Goal: Task Accomplishment & Management: Complete application form

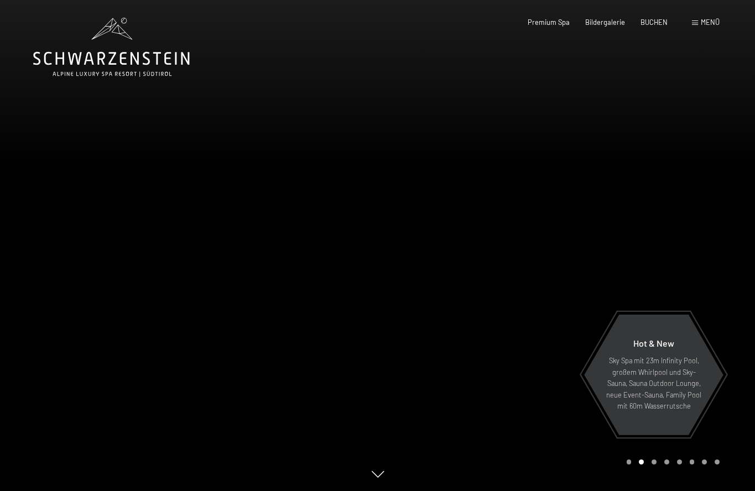
click at [718, 257] on div at bounding box center [567, 245] width 378 height 491
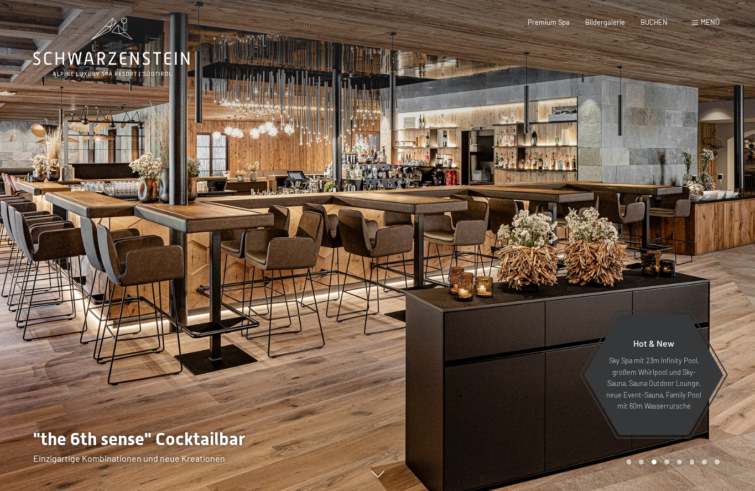
click at [718, 257] on div at bounding box center [567, 245] width 378 height 491
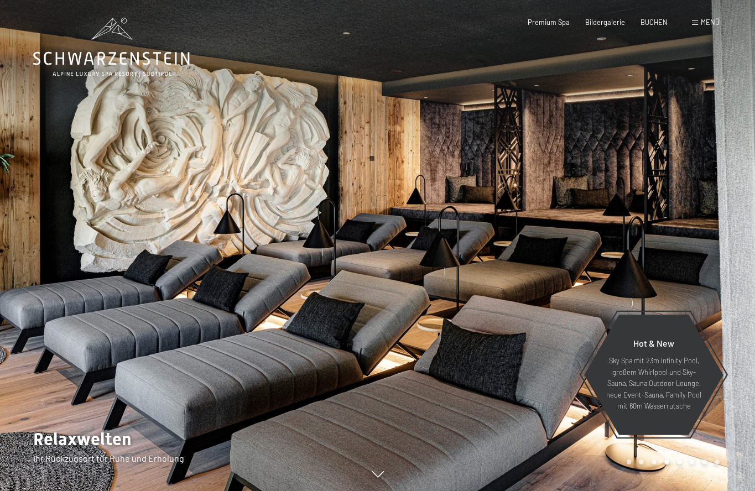
click at [718, 257] on div at bounding box center [567, 245] width 378 height 491
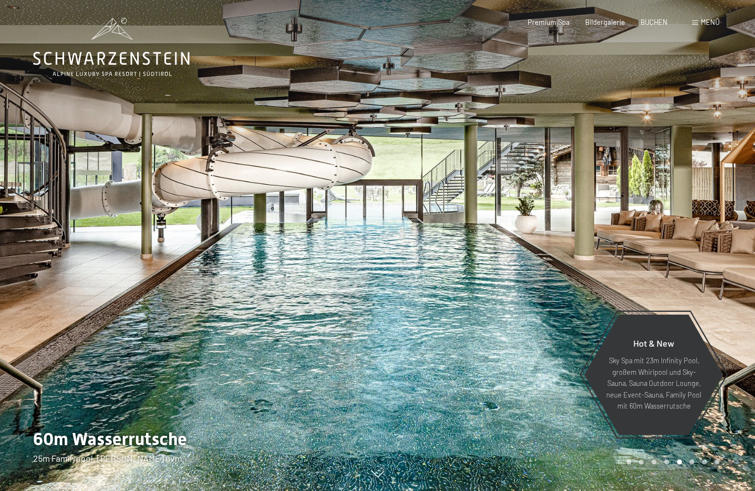
click at [718, 257] on div at bounding box center [567, 245] width 378 height 491
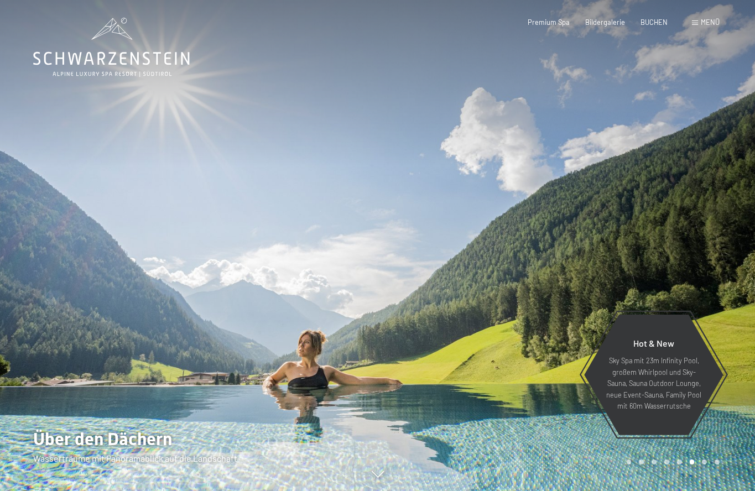
click at [718, 257] on div at bounding box center [567, 245] width 378 height 491
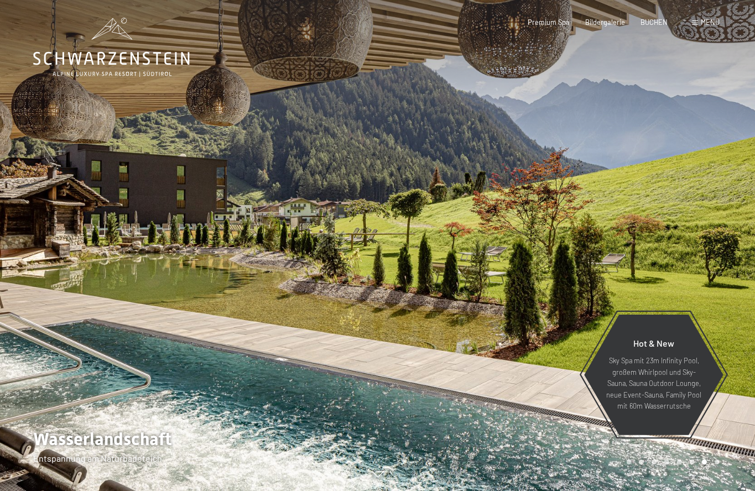
click at [718, 257] on div at bounding box center [567, 245] width 378 height 491
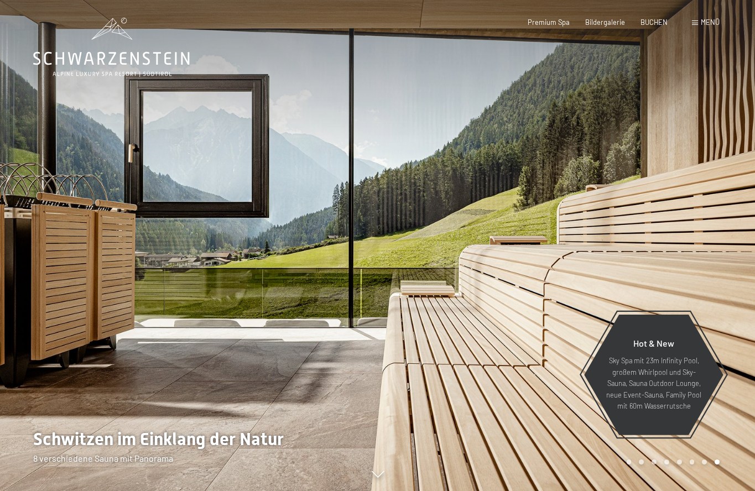
click at [718, 257] on div at bounding box center [567, 245] width 378 height 491
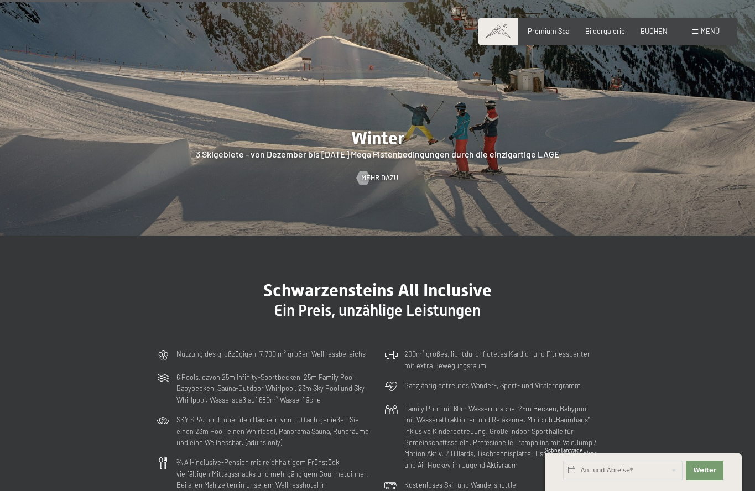
scroll to position [2354, 0]
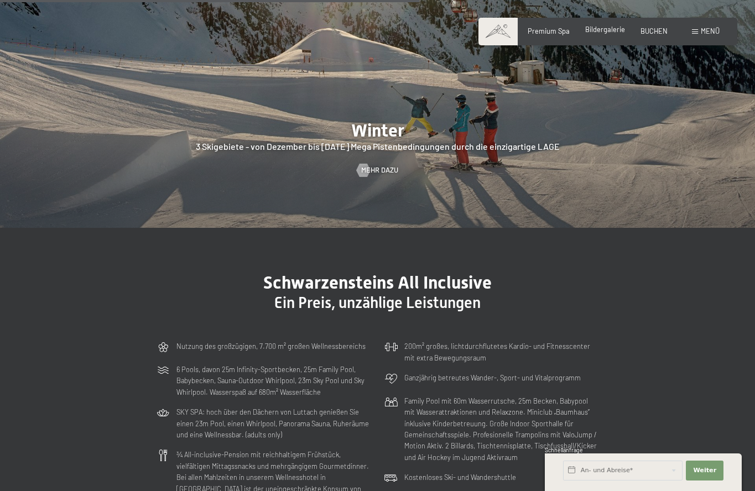
click at [602, 30] on span "Bildergalerie" at bounding box center [605, 29] width 40 height 9
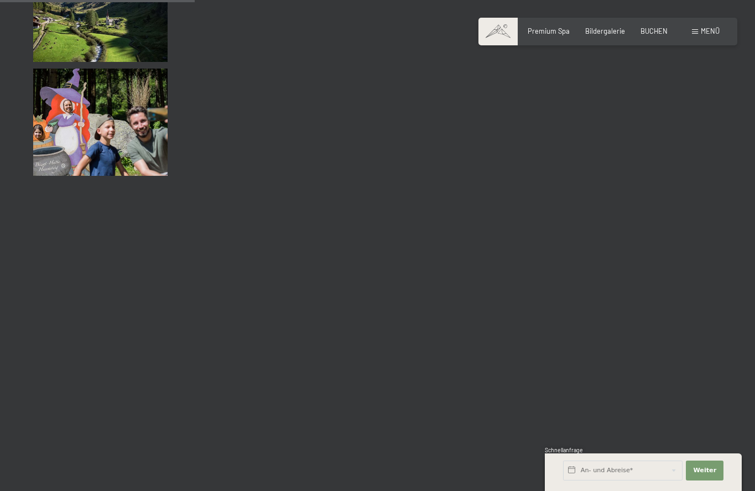
scroll to position [2727, 0]
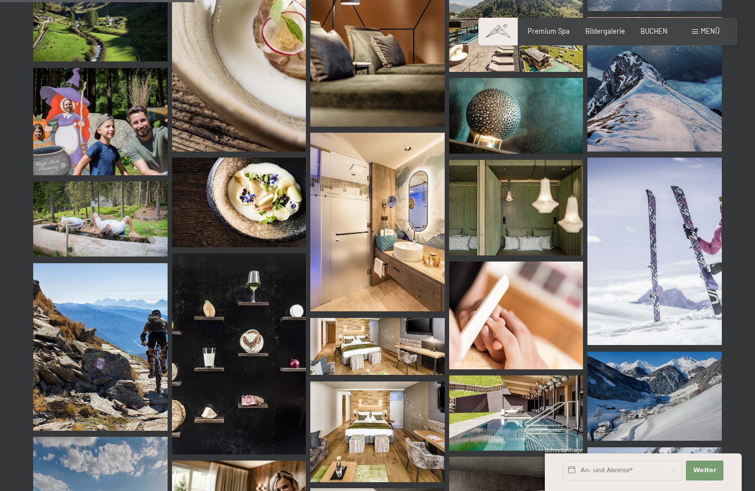
click at [499, 31] on span at bounding box center [498, 32] width 39 height 28
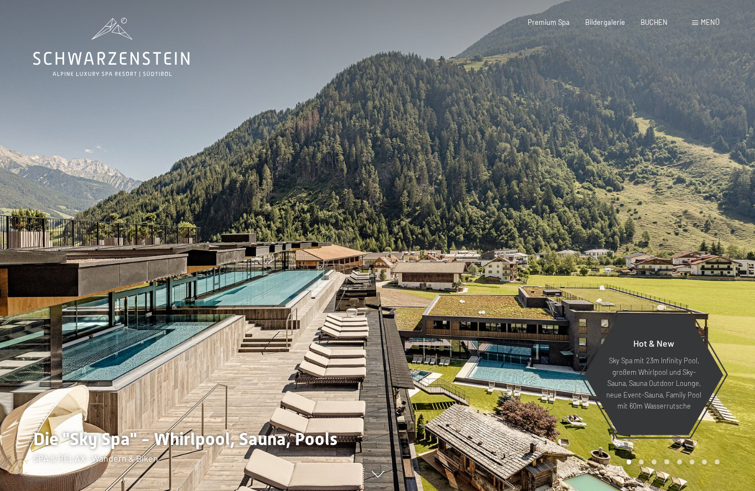
click at [697, 22] on span at bounding box center [695, 22] width 6 height 5
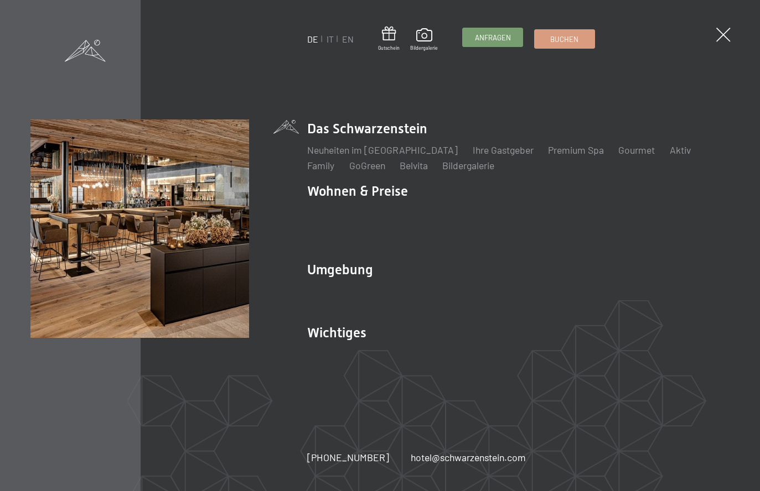
click at [480, 39] on span "Anfragen" at bounding box center [493, 38] width 36 height 10
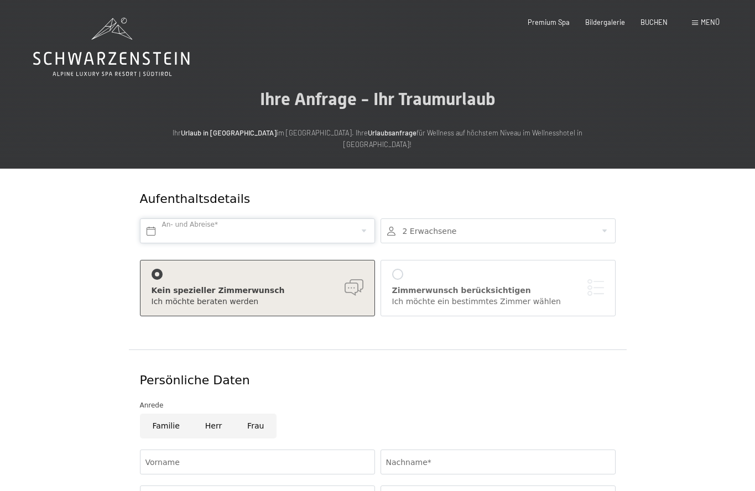
click at [364, 219] on input "text" at bounding box center [257, 231] width 235 height 25
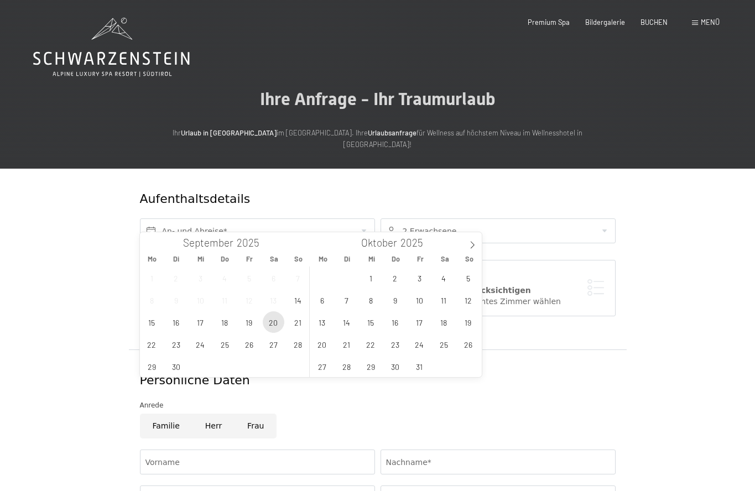
click at [274, 325] on span "20" at bounding box center [274, 323] width 22 height 22
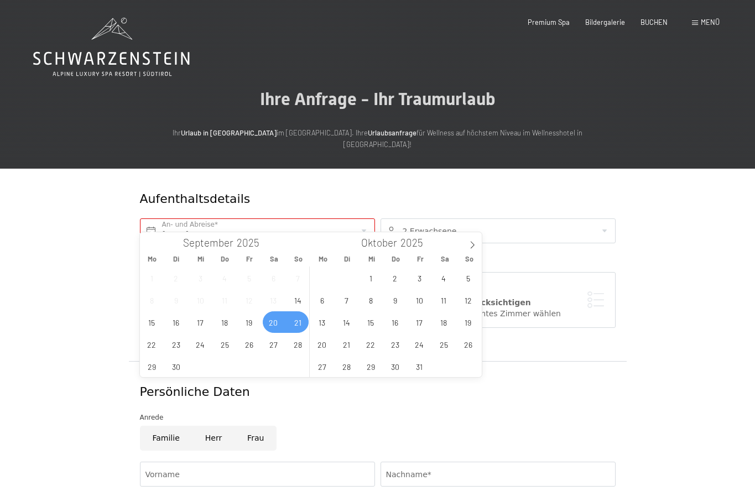
click at [297, 324] on span "21" at bounding box center [298, 323] width 22 height 22
type input "Sa. 20.09.2025 - So. 21.09.2025"
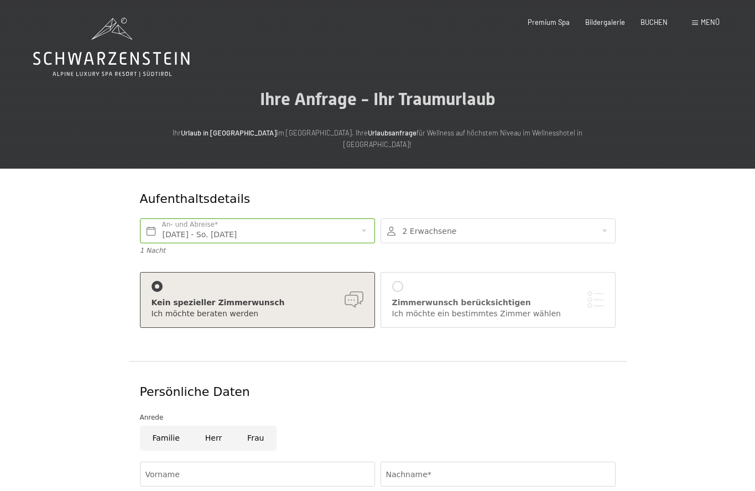
click at [396, 281] on div at bounding box center [397, 286] width 11 height 11
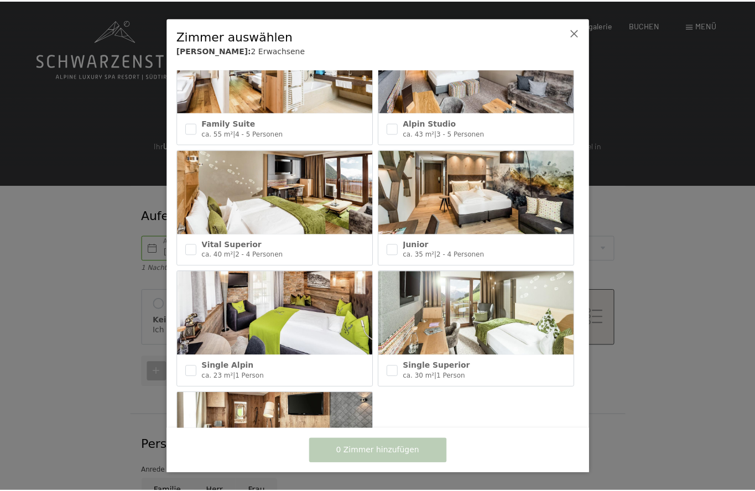
scroll to position [422, 0]
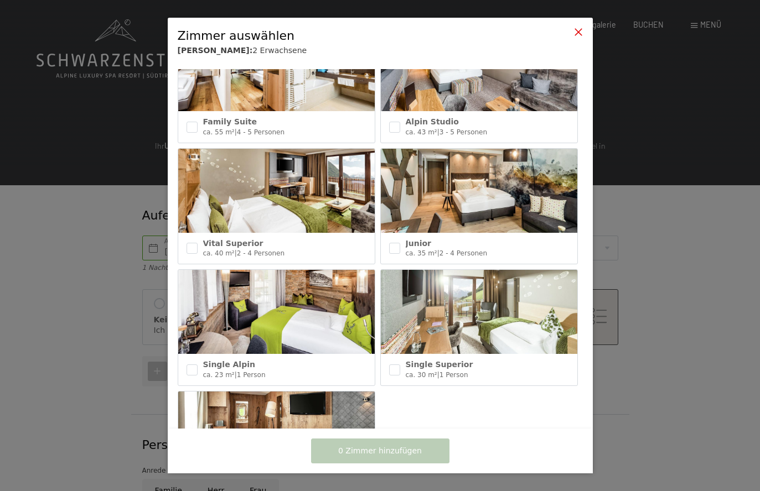
click at [576, 34] on icon at bounding box center [578, 32] width 9 height 9
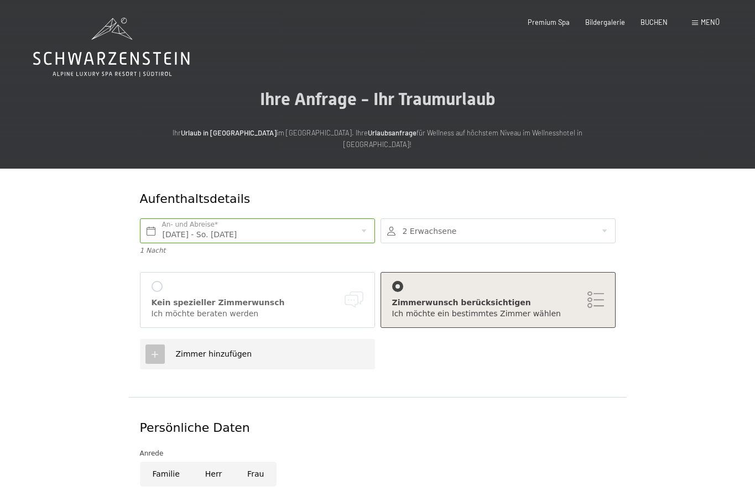
click at [161, 288] on div at bounding box center [157, 286] width 11 height 11
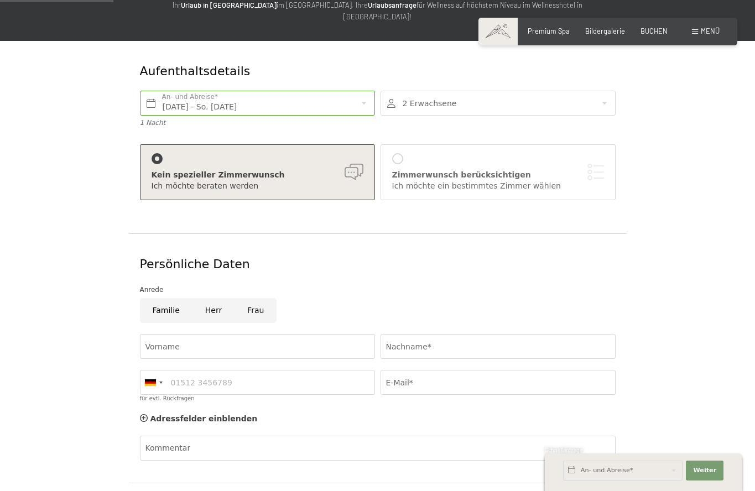
scroll to position [132, 0]
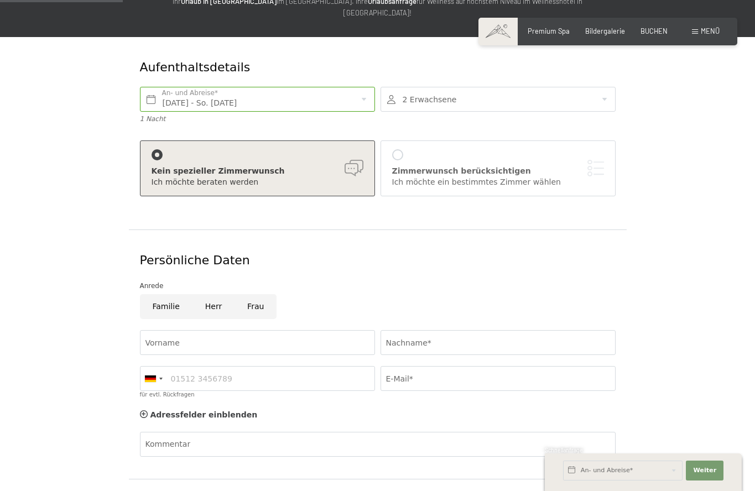
click at [251, 294] on input "Frau" at bounding box center [256, 306] width 42 height 25
radio input "true"
type input "Carina"
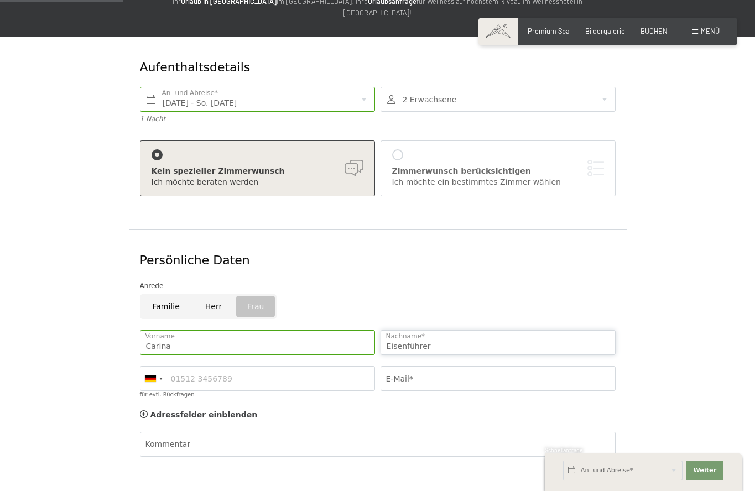
type input "Eisenführer"
click at [159, 378] on div at bounding box center [160, 379] width 3 height 2
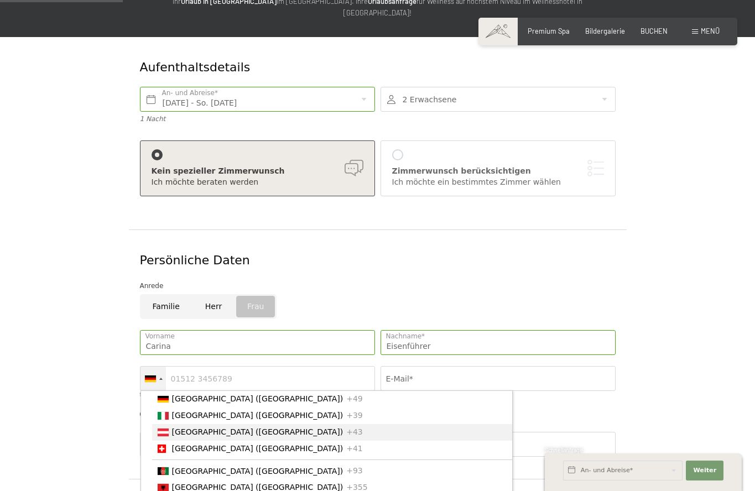
click at [174, 428] on span "[GEOGRAPHIC_DATA] ([GEOGRAPHIC_DATA])" at bounding box center [258, 432] width 172 height 9
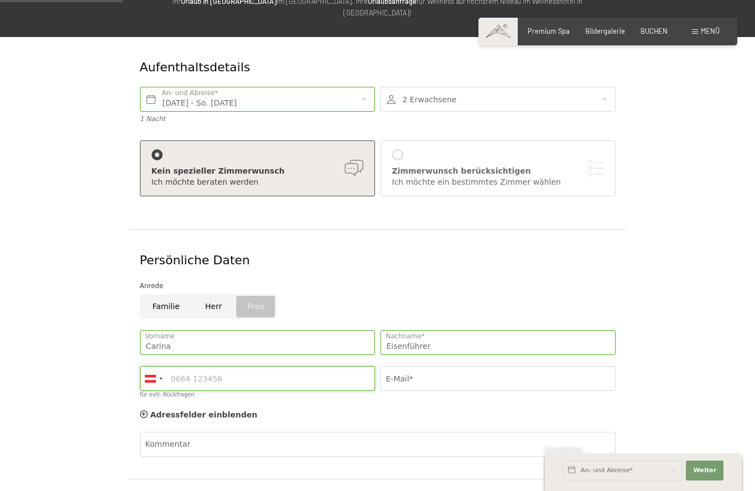
click at [213, 366] on input "für evtl. Rückfragen" at bounding box center [257, 378] width 235 height 25
type input "066452802845280284"
type input "carina.eisenfuehrer@gmail.com"
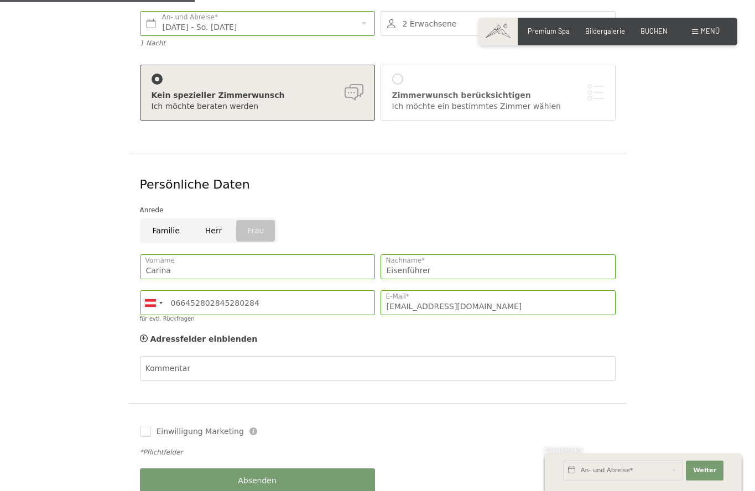
scroll to position [209, 0]
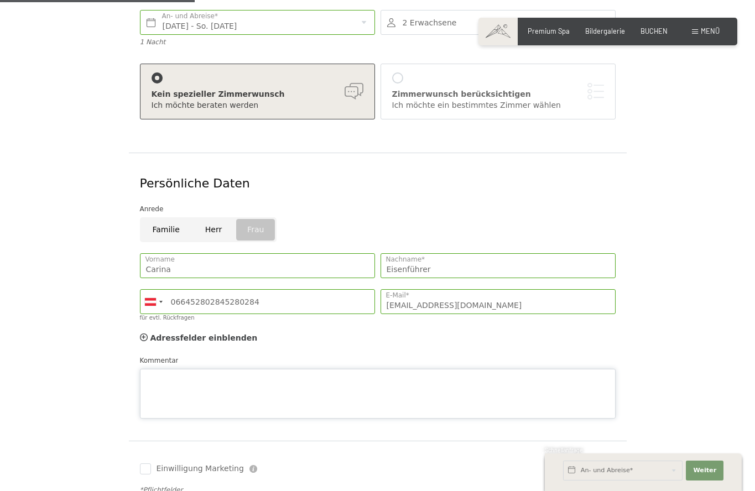
click at [157, 355] on div "Kommentar" at bounding box center [378, 387] width 476 height 64
paste textarea "Sehr geehrtes Team des Hotels Schwarzenstein, ich hoffe, diese Nachricht erreic…"
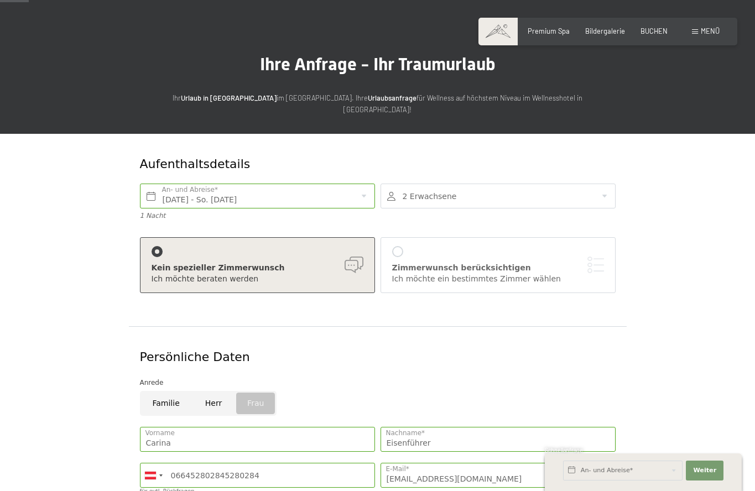
scroll to position [34, 0]
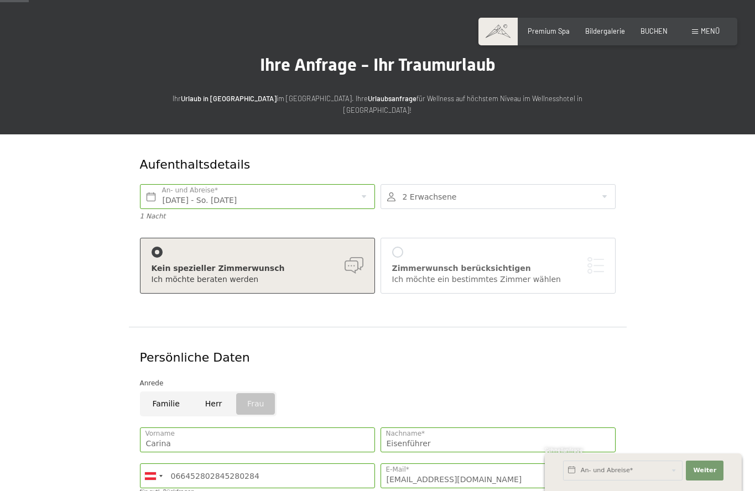
type textarea "Sehr geehrtes Team des Hotels Schwarzenstein, ich hoffe, diese Nachricht erreic…"
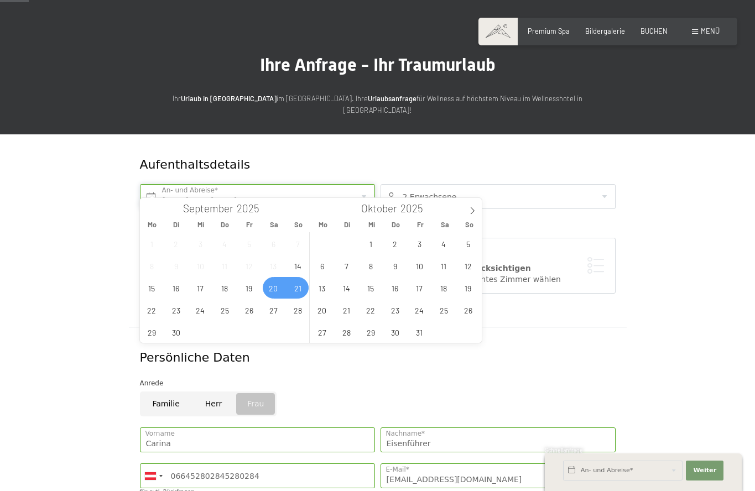
click at [364, 184] on input "Sa. 20.09.2025 - So. 21.09.2025" at bounding box center [257, 196] width 235 height 25
click at [247, 293] on span "19" at bounding box center [250, 288] width 22 height 22
click at [292, 293] on span "21" at bounding box center [298, 288] width 22 height 22
type input "Fr. 19.09.2025 - So. 21.09.2025"
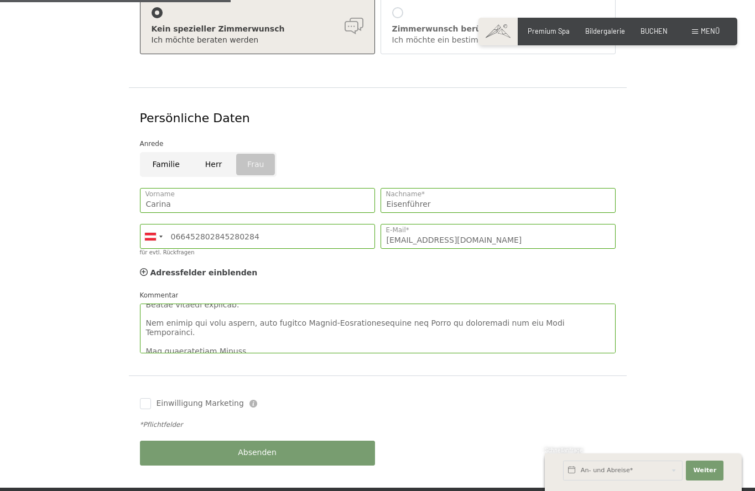
scroll to position [276, 0]
click at [257, 448] on span "Absenden" at bounding box center [257, 453] width 39 height 11
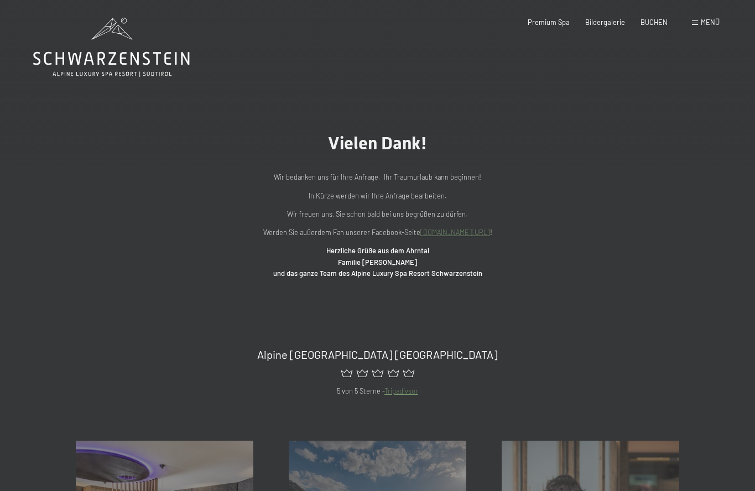
click at [707, 23] on span "Menü" at bounding box center [710, 22] width 19 height 9
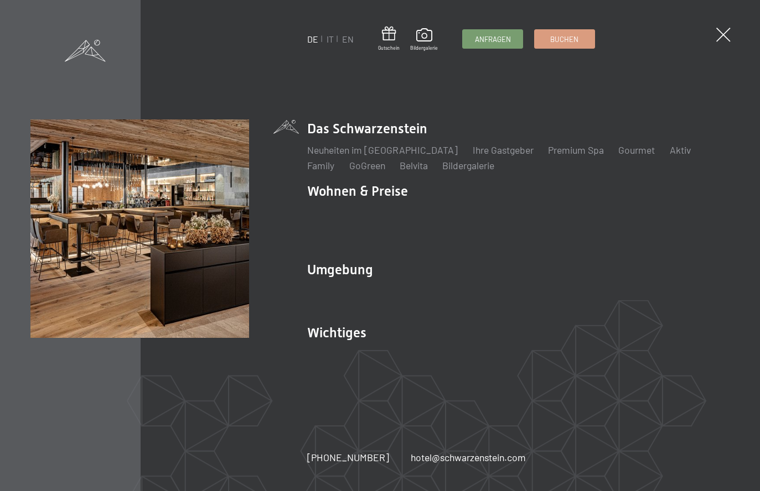
click at [361, 131] on li "Das Schwarzenstein Neuheiten im Schwarzenstein Ihre Gastgeber Premium Spa Gourm…" at bounding box center [518, 146] width 422 height 53
click at [362, 151] on link "Neuheiten im [GEOGRAPHIC_DATA]" at bounding box center [382, 150] width 151 height 12
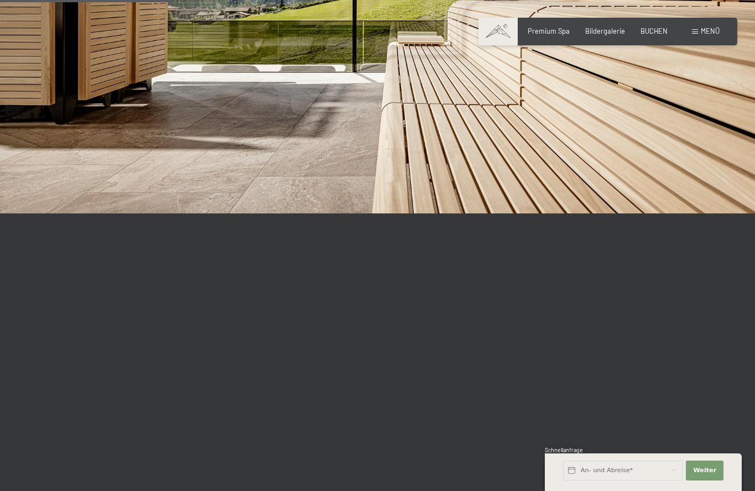
scroll to position [788, 0]
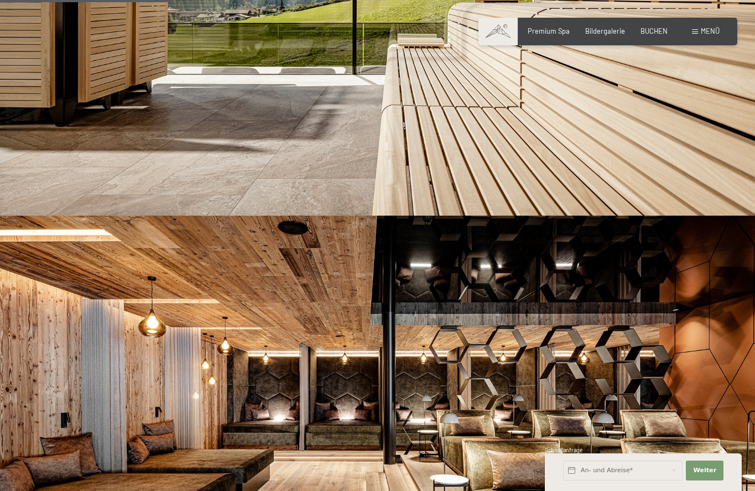
click at [507, 33] on span at bounding box center [498, 32] width 39 height 28
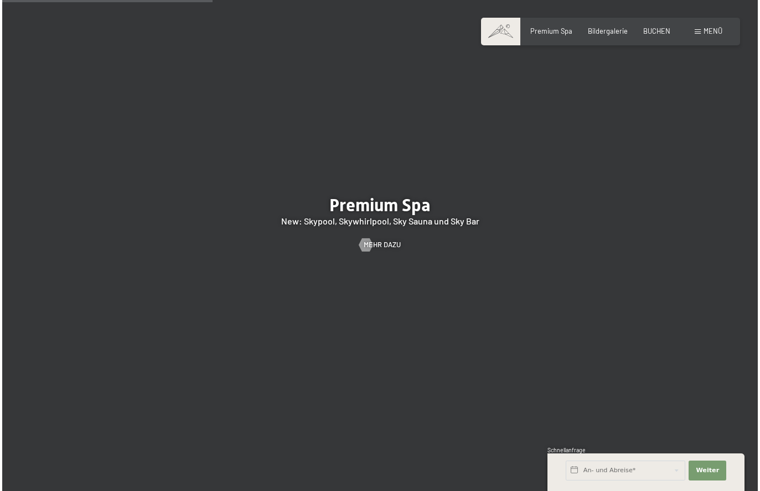
scroll to position [1310, 0]
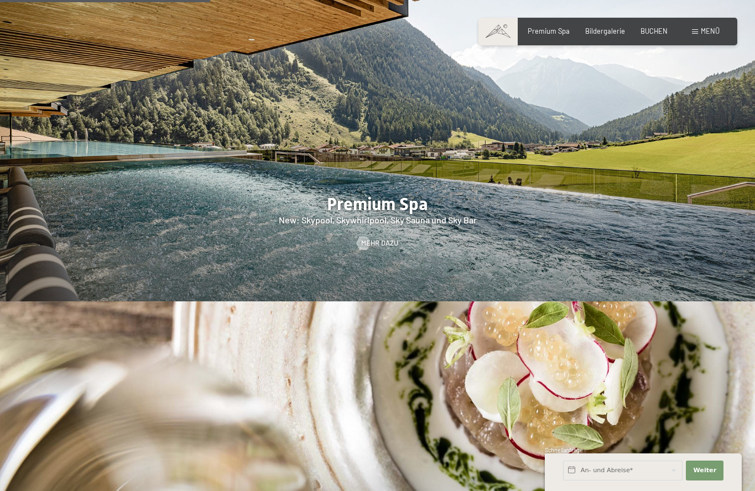
click at [696, 31] on span at bounding box center [695, 31] width 6 height 5
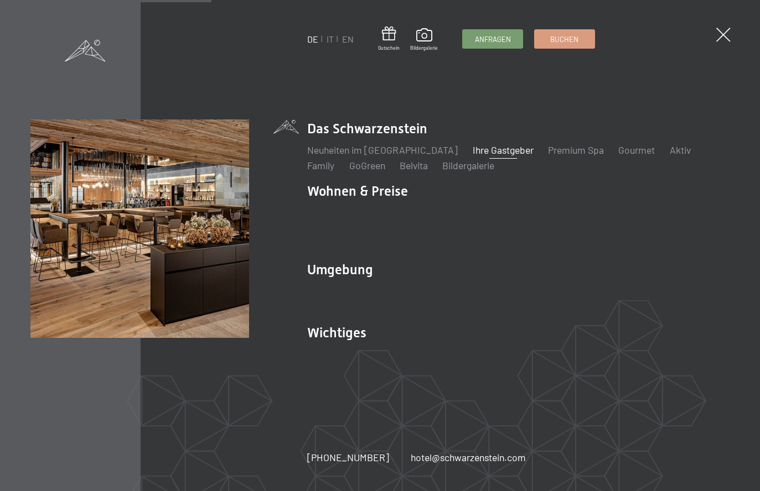
click at [479, 156] on link "Ihre Gastgeber" at bounding box center [503, 150] width 61 height 12
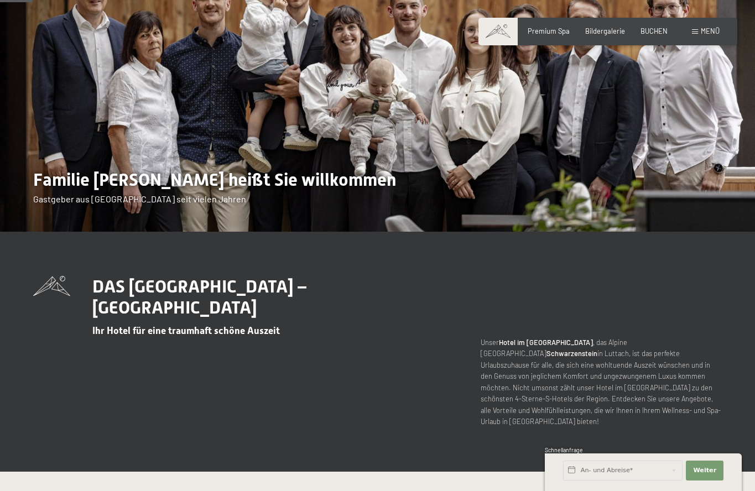
scroll to position [138, 0]
